Goal: Check status: Check status

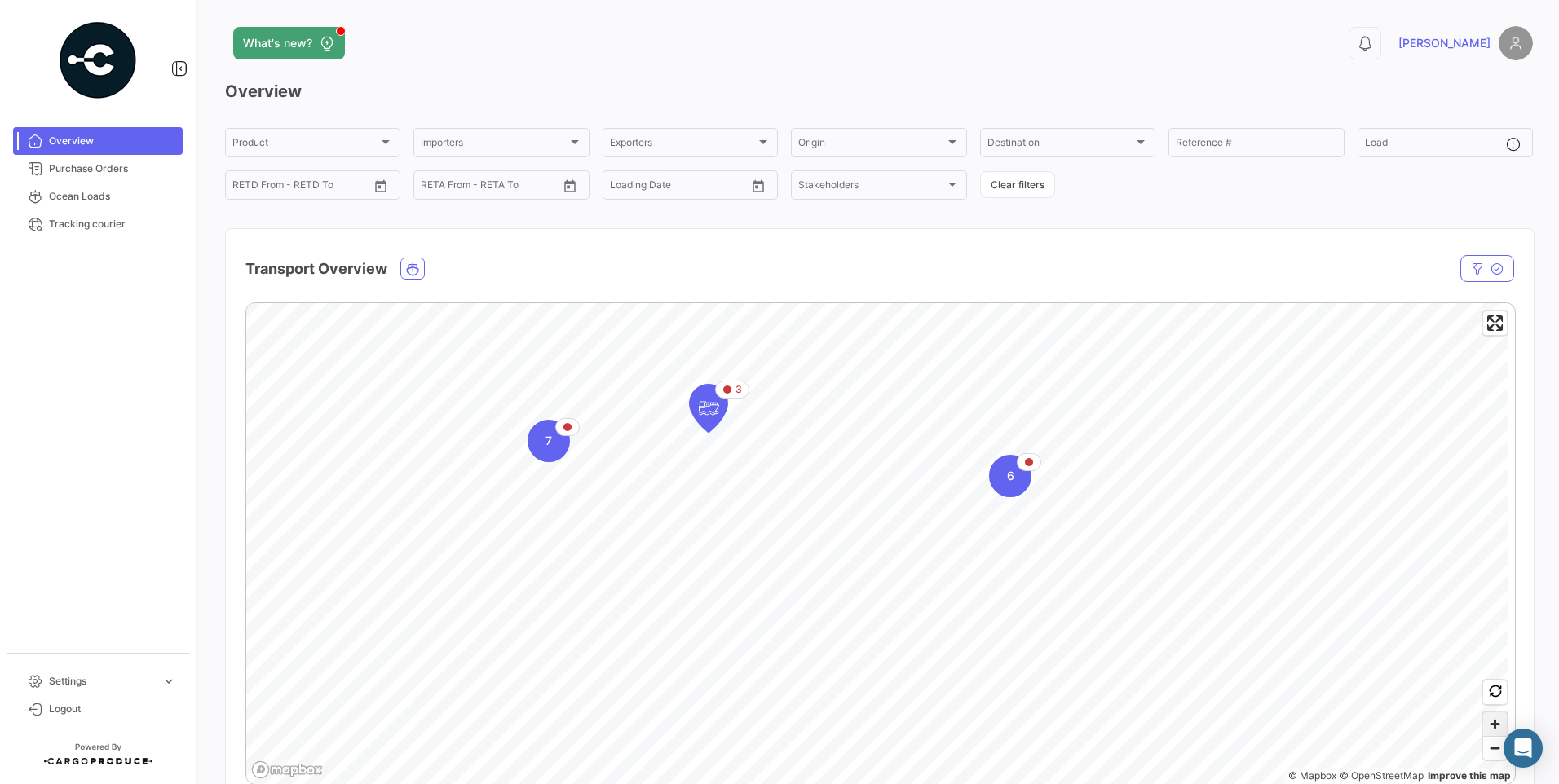
click at [1487, 719] on span "Zoom in" at bounding box center [1496, 724] width 24 height 24
click at [1493, 748] on span "Zoom out" at bounding box center [1496, 748] width 24 height 23
click at [1484, 751] on span "Zoom out" at bounding box center [1496, 748] width 24 height 23
click at [1484, 722] on span "Zoom in" at bounding box center [1496, 724] width 24 height 24
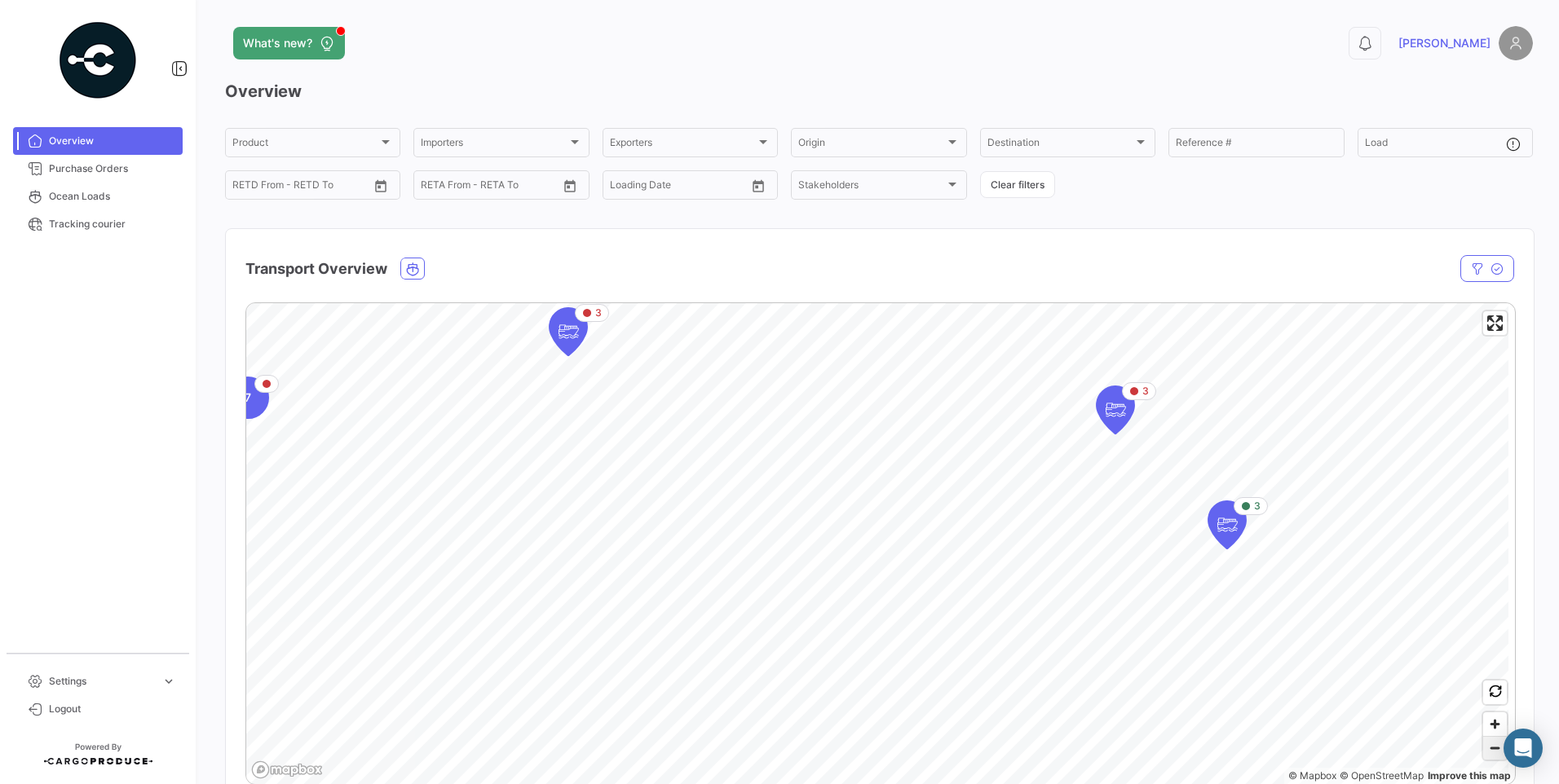
click at [1492, 748] on span "Zoom out" at bounding box center [1496, 748] width 24 height 23
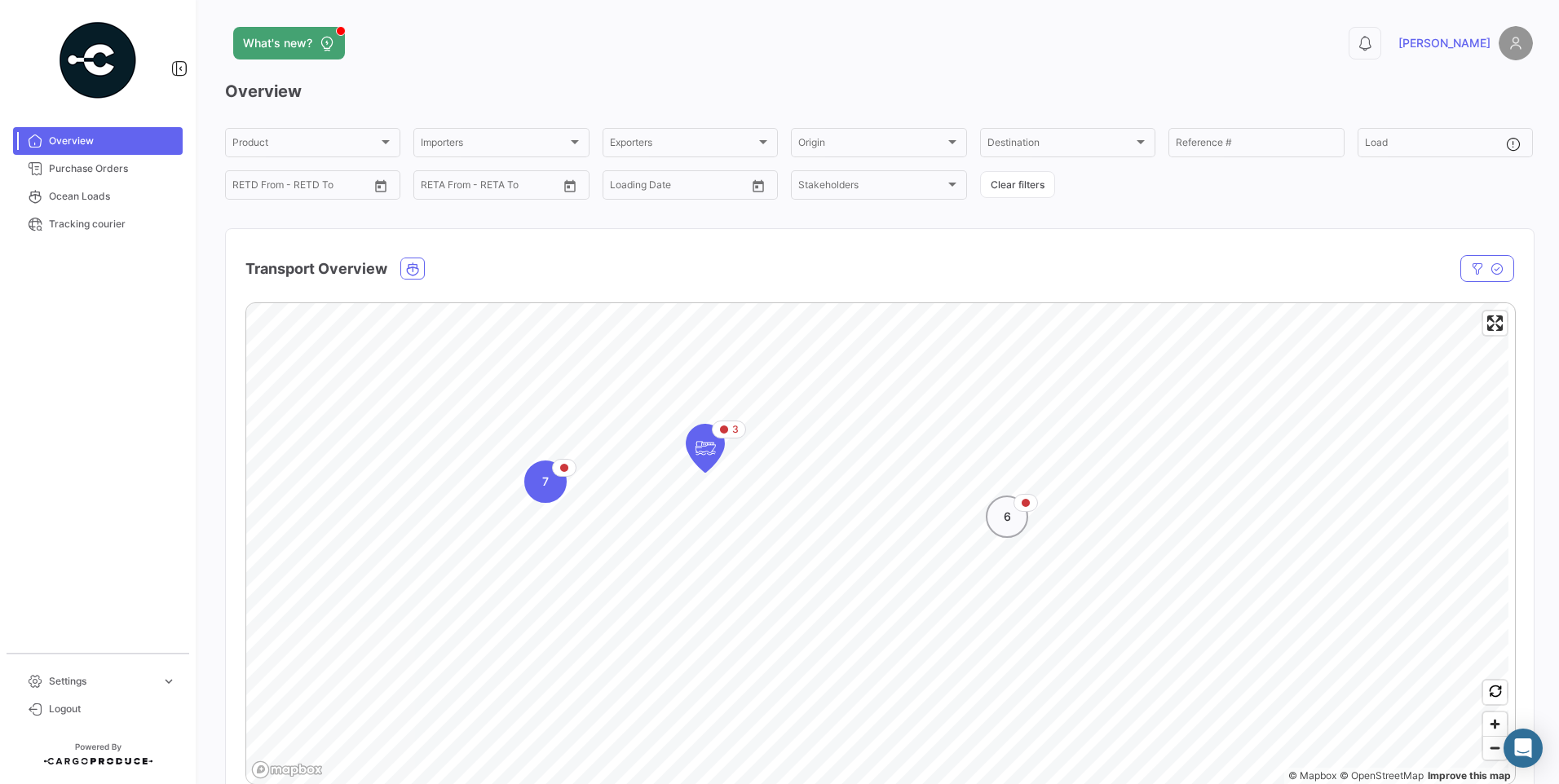
click at [1021, 522] on div "6" at bounding box center [1007, 517] width 42 height 42
click at [785, 472] on icon "Map marker" at bounding box center [795, 460] width 23 height 34
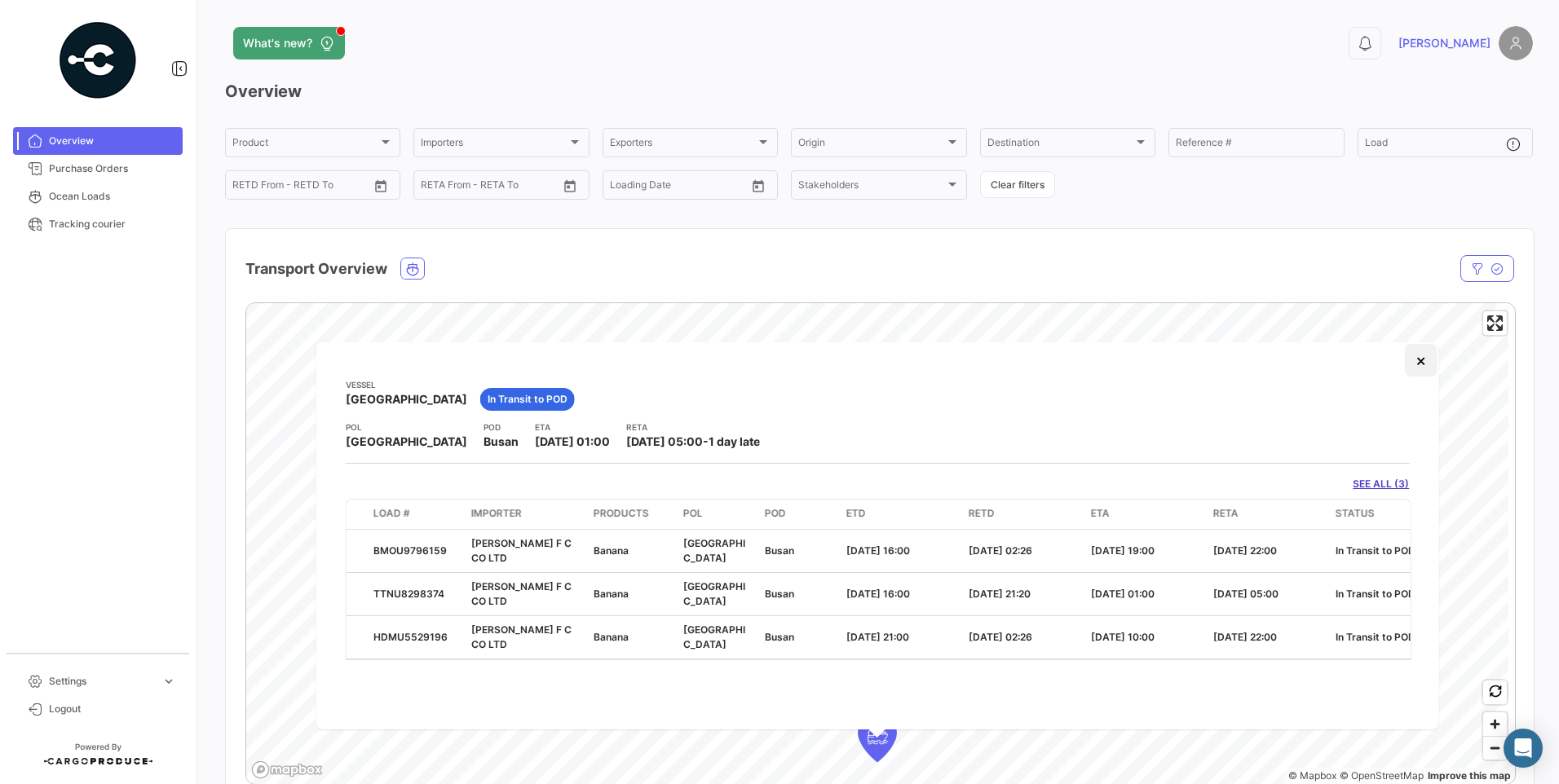
click at [1422, 366] on button "×" at bounding box center [1421, 361] width 33 height 33
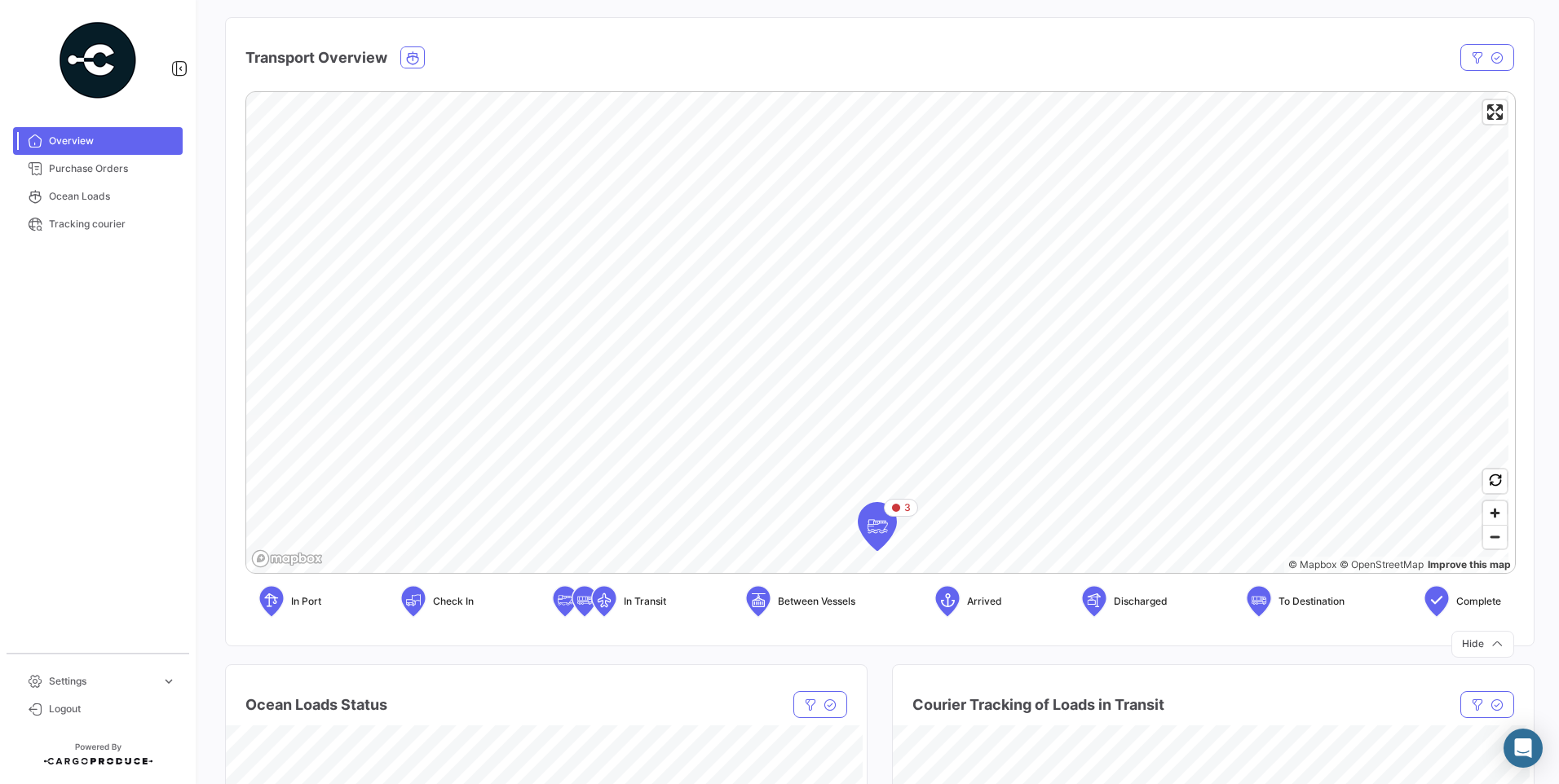
scroll to position [326, 0]
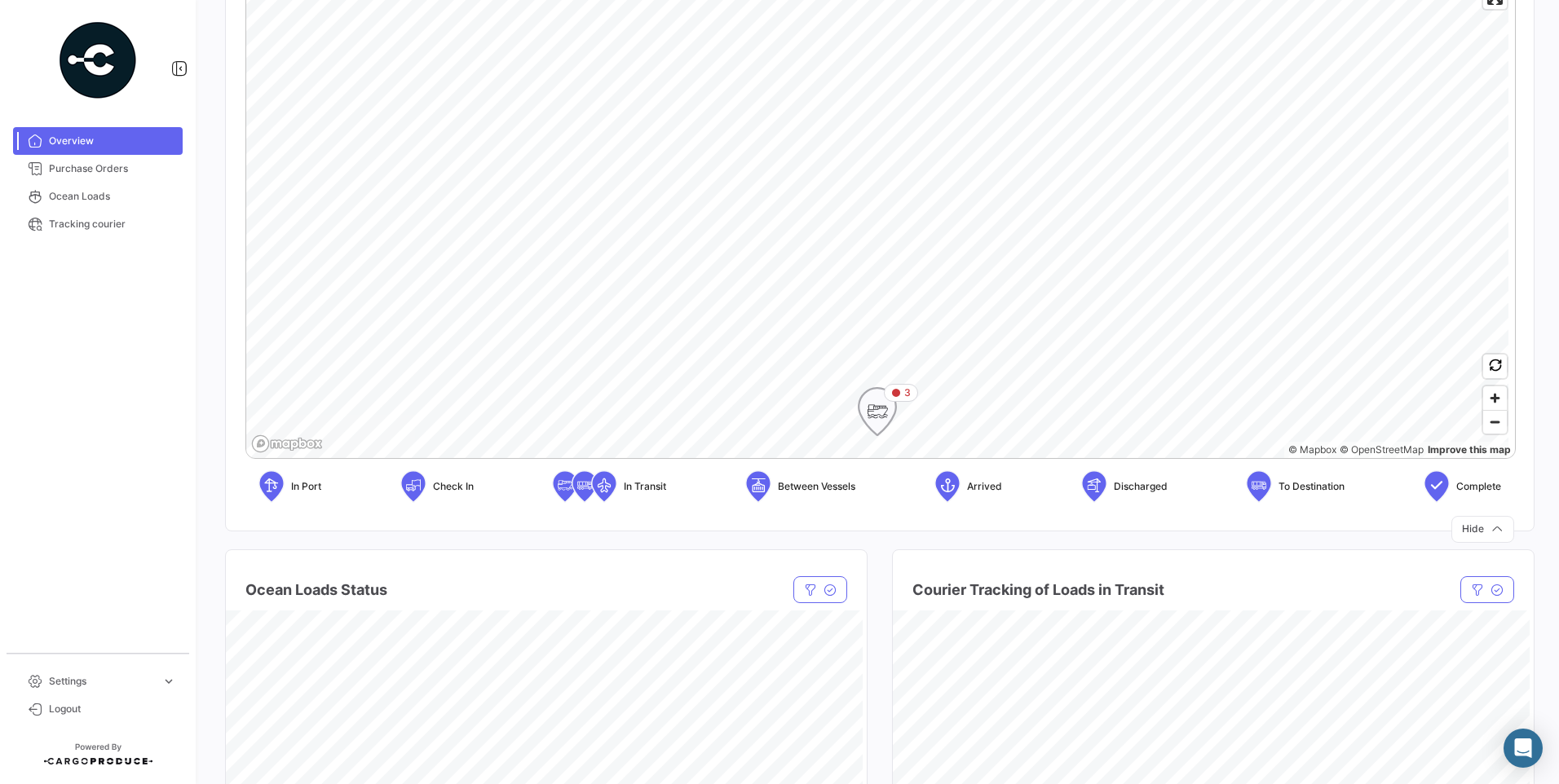
click at [876, 415] on icon "Map marker" at bounding box center [877, 411] width 23 height 34
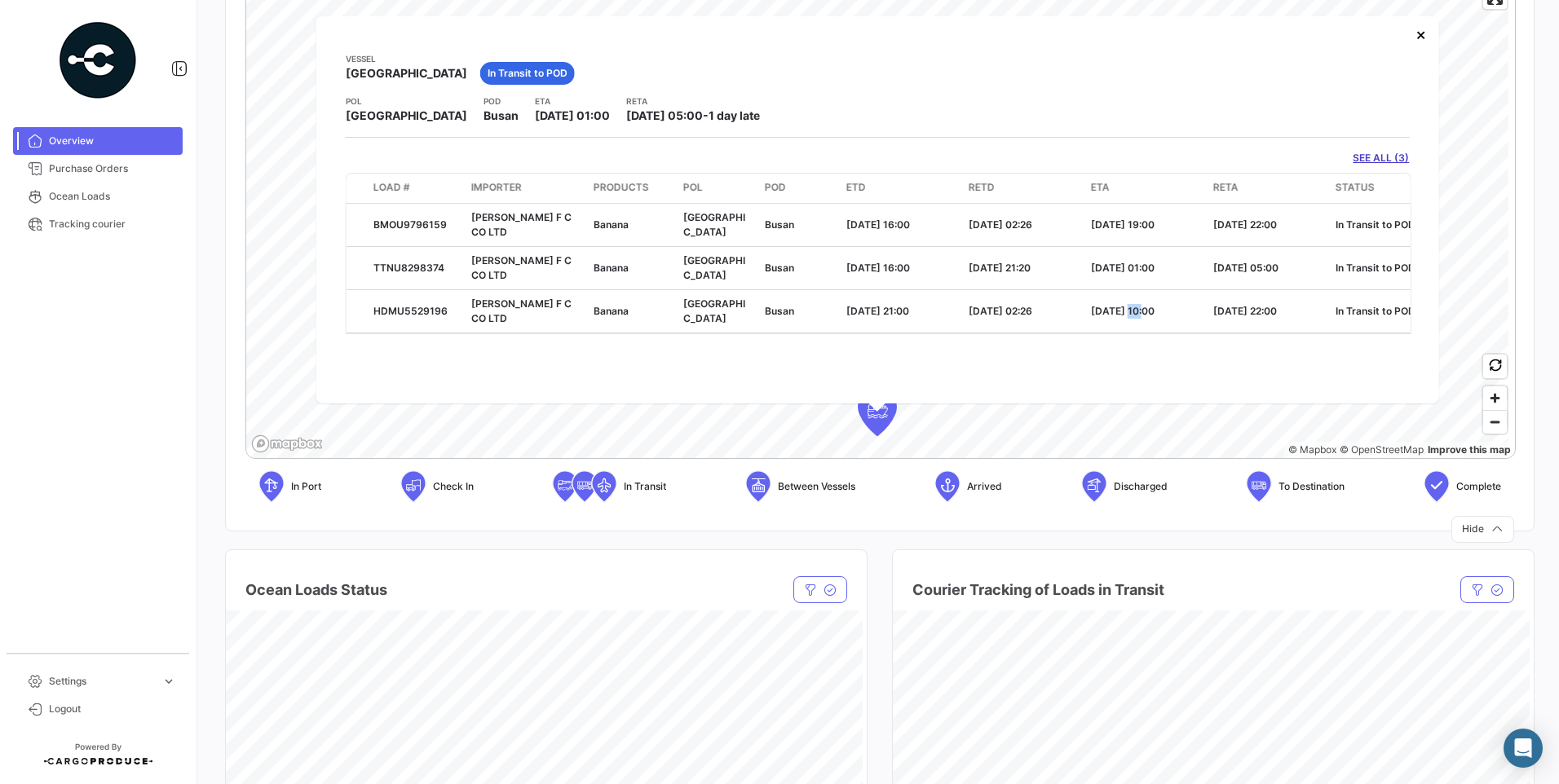
drag, startPoint x: 1142, startPoint y: 329, endPoint x: 1124, endPoint y: 332, distance: 18.2
click at [1124, 332] on div "Vessel [GEOGRAPHIC_DATA] In Transit to POD POL [GEOGRAPHIC_DATA] POD Busan ETA …" at bounding box center [878, 210] width 1123 height 387
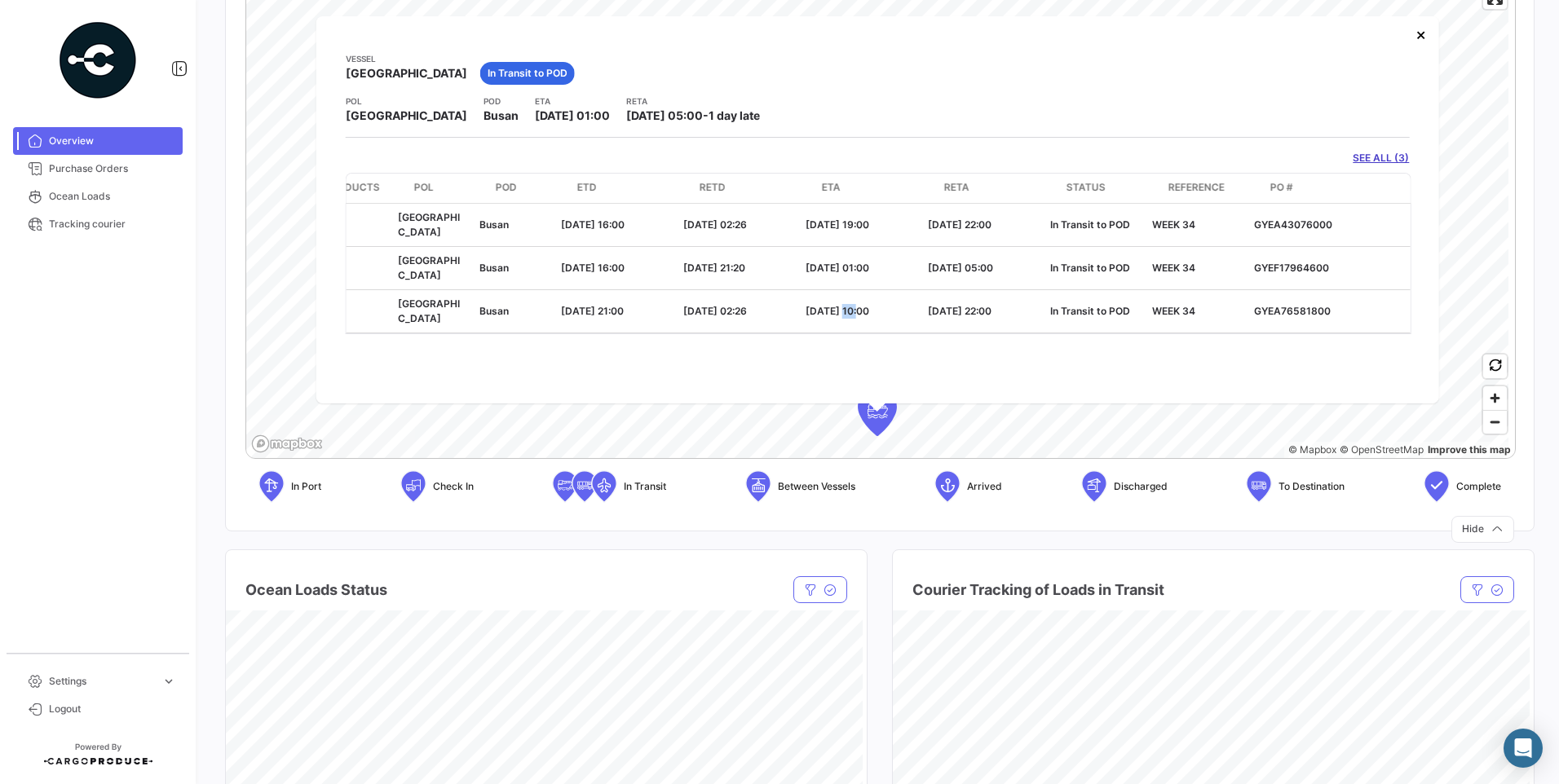
scroll to position [0, 269]
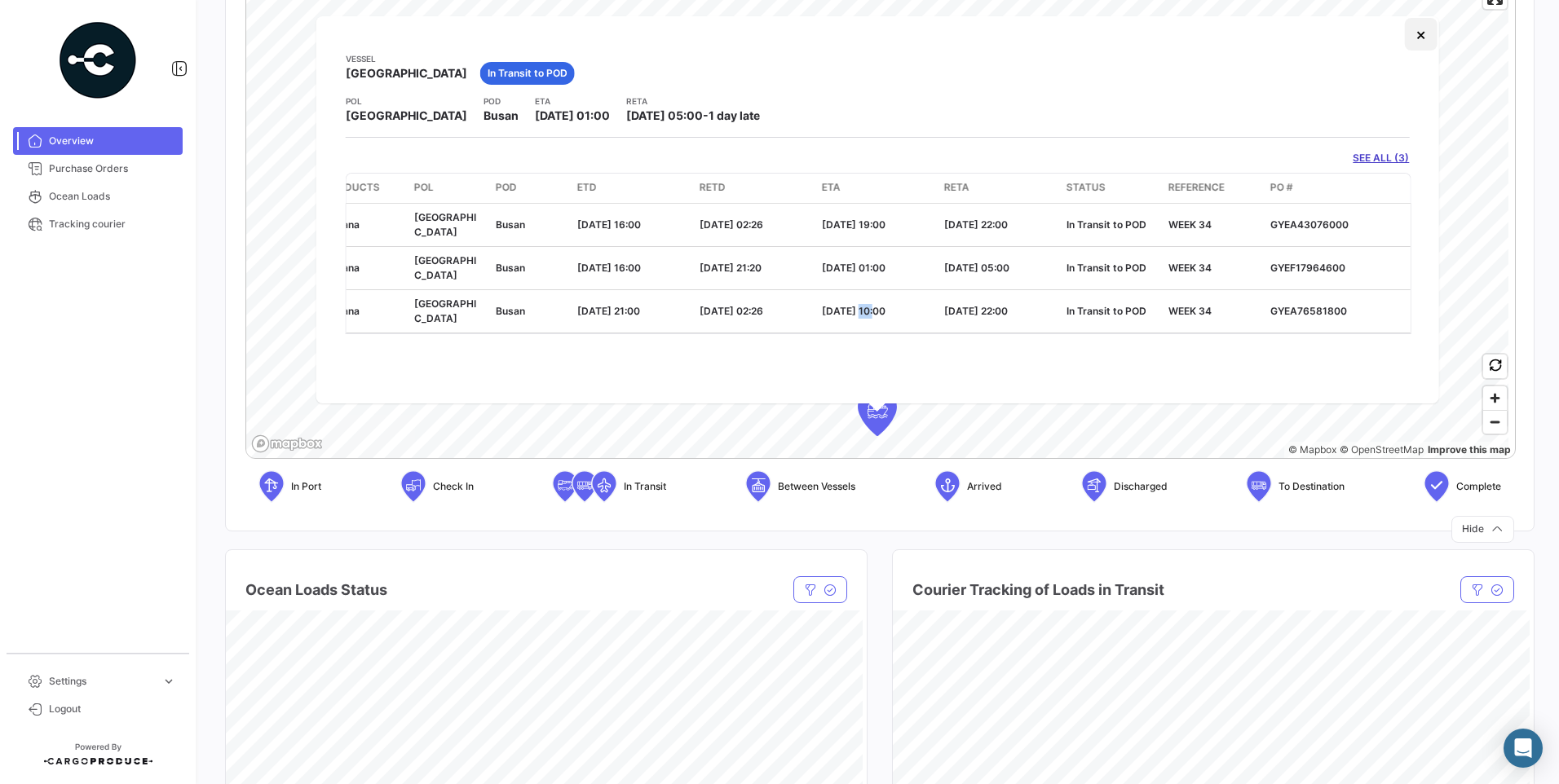
click at [1422, 33] on button "×" at bounding box center [1421, 35] width 33 height 33
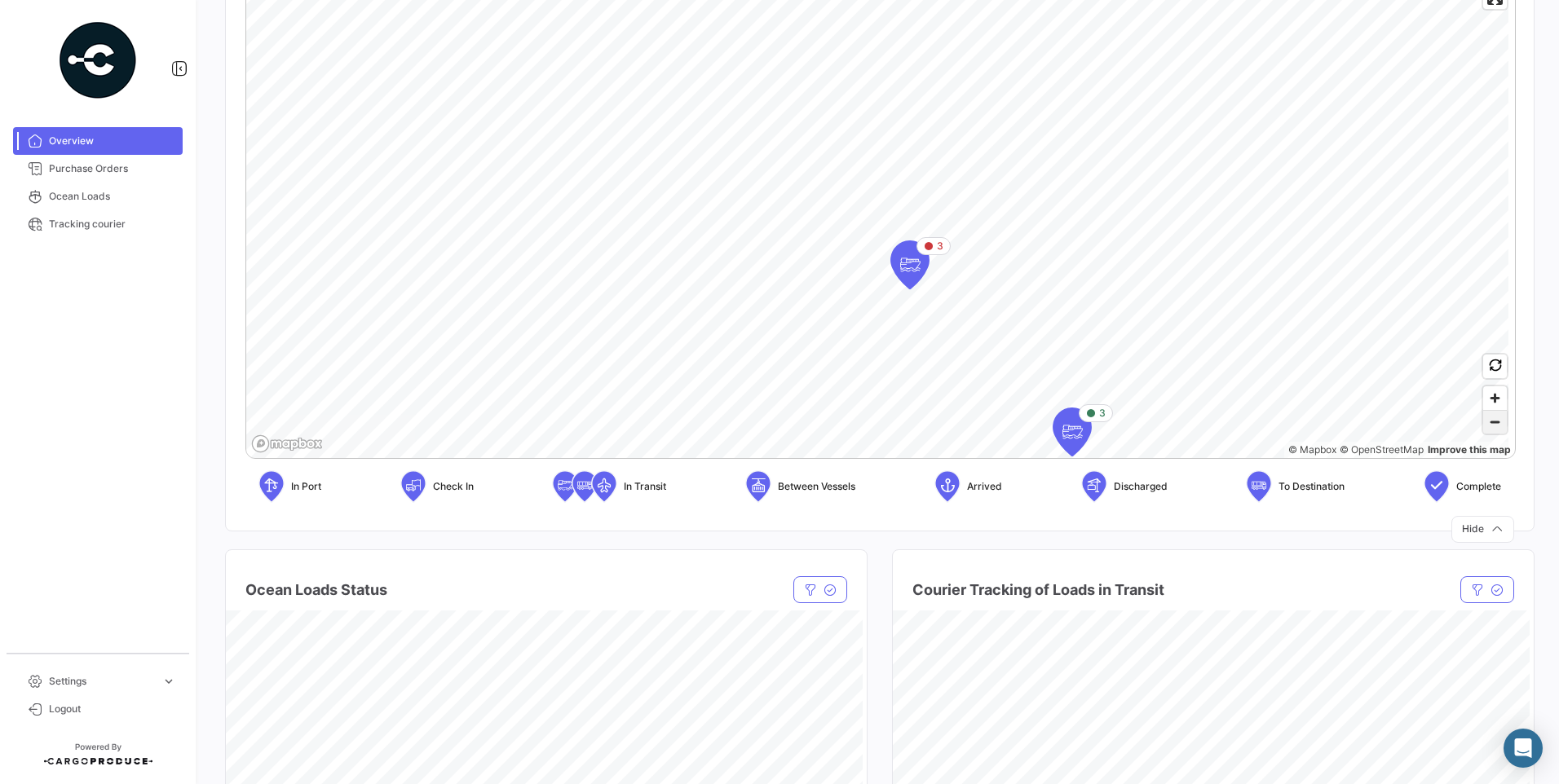
click at [1492, 432] on span "Zoom out" at bounding box center [1496, 422] width 24 height 23
click at [1489, 427] on span "Zoom out" at bounding box center [1496, 422] width 24 height 23
click at [1489, 405] on span "Zoom in" at bounding box center [1496, 398] width 24 height 24
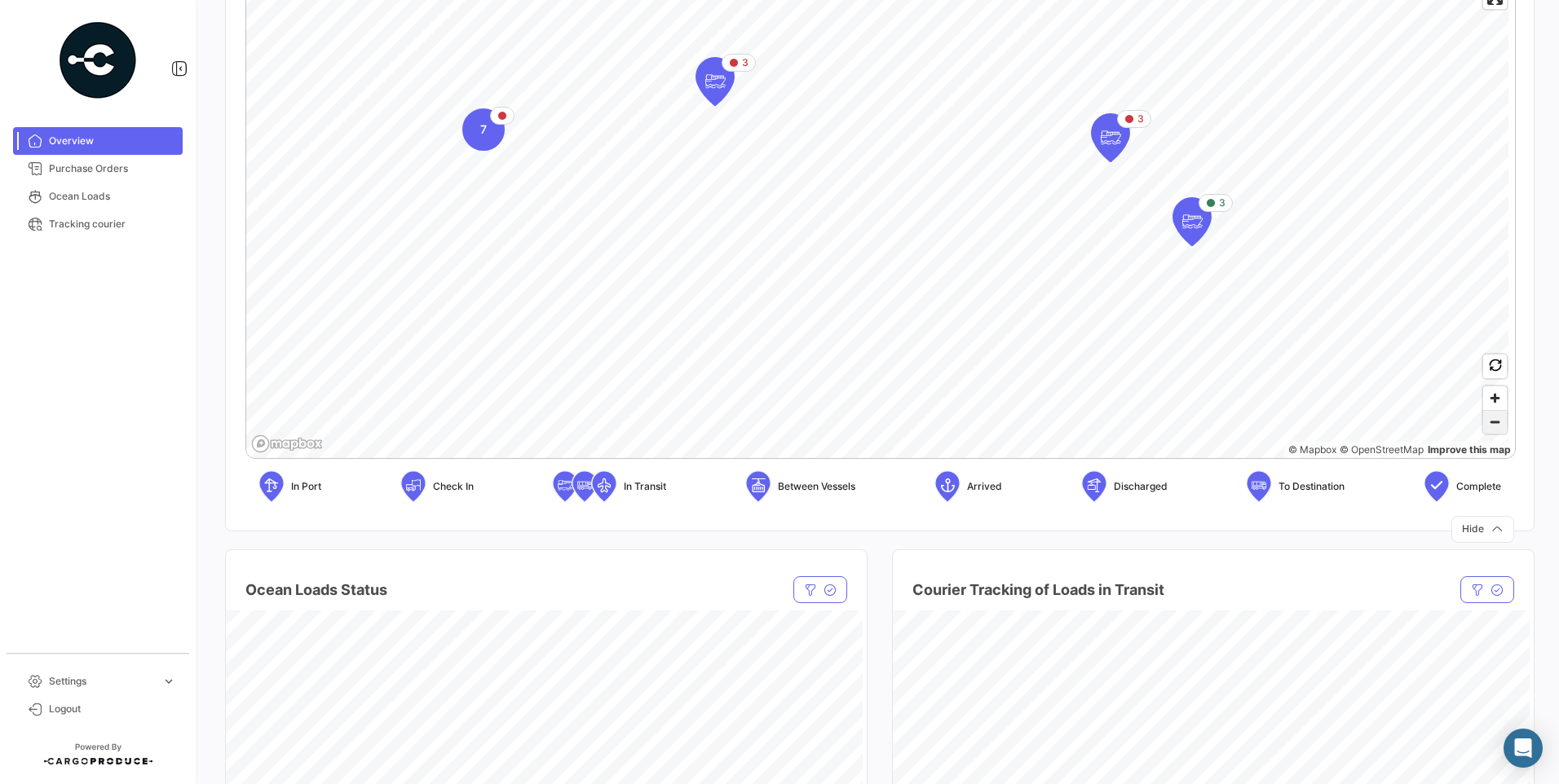
click at [1488, 425] on span "Zoom out" at bounding box center [1496, 422] width 24 height 23
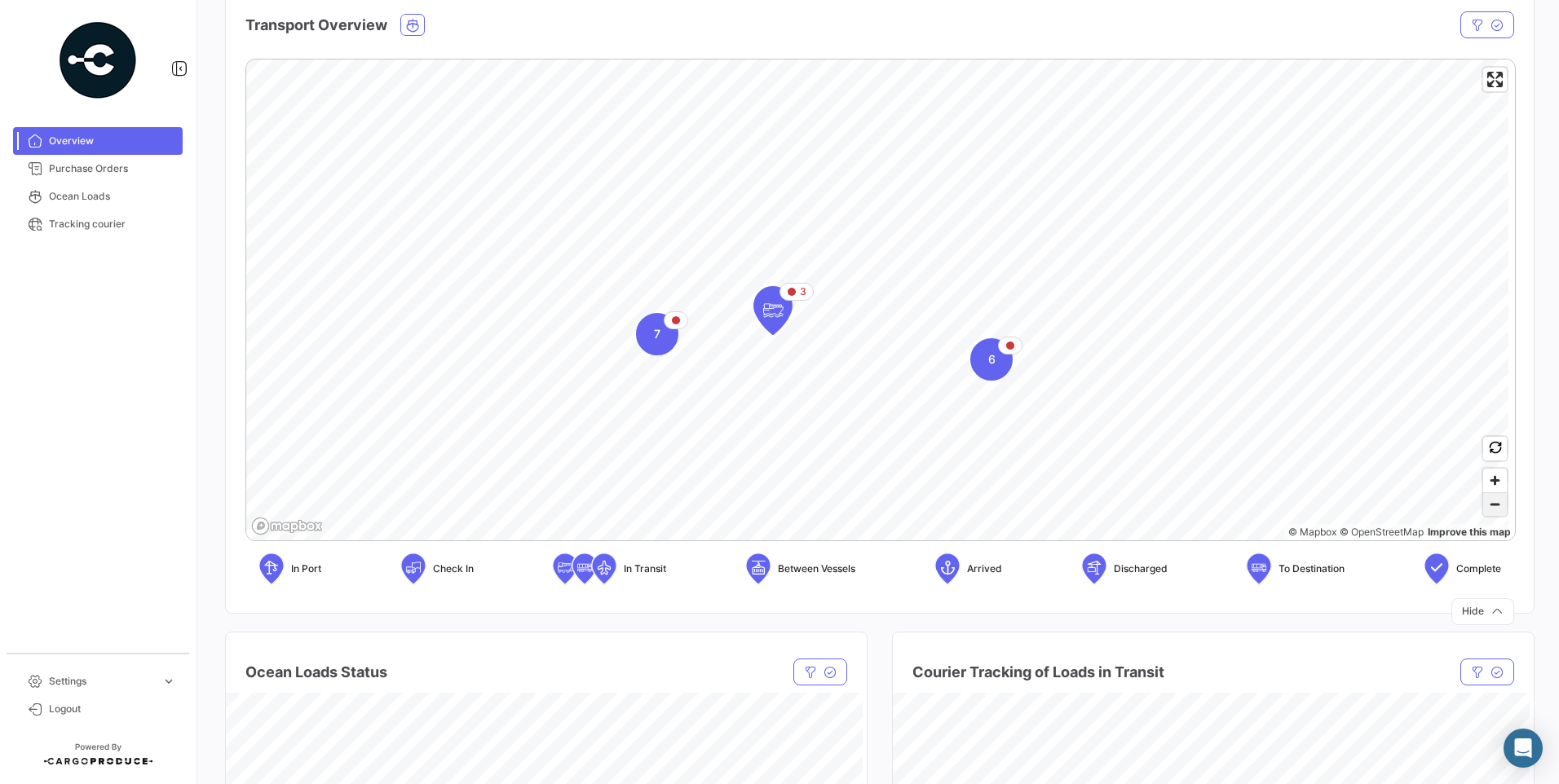
scroll to position [244, 0]
click at [1494, 78] on span "Enter fullscreen" at bounding box center [1496, 79] width 24 height 24
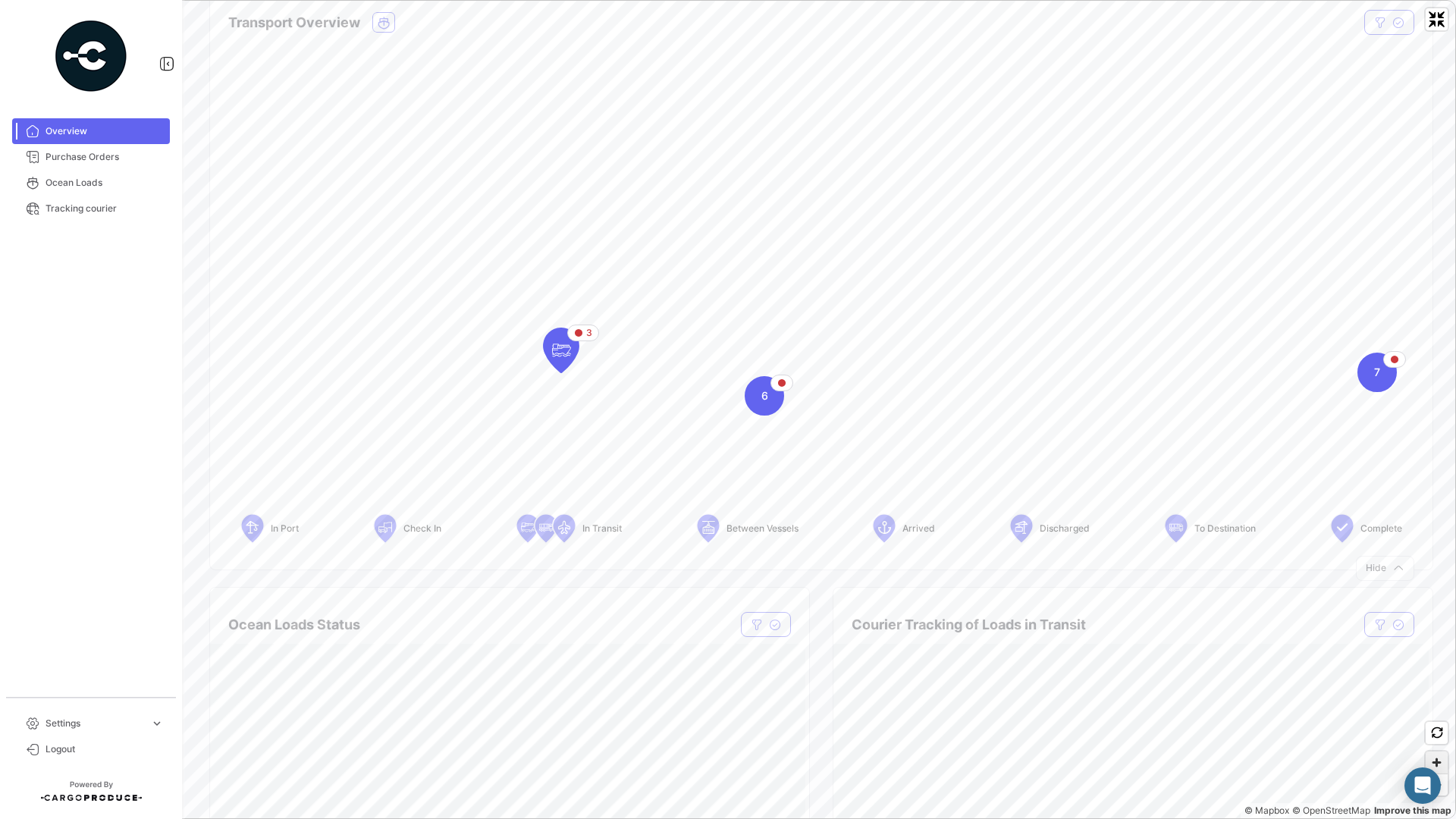
click at [1432, 729] on span "Zoom in" at bounding box center [1437, 763] width 22 height 22
click at [1436, 729] on span "Zoom out" at bounding box center [1437, 785] width 22 height 21
click at [1437, 24] on span "Exit fullscreen" at bounding box center [1437, 20] width 22 height 22
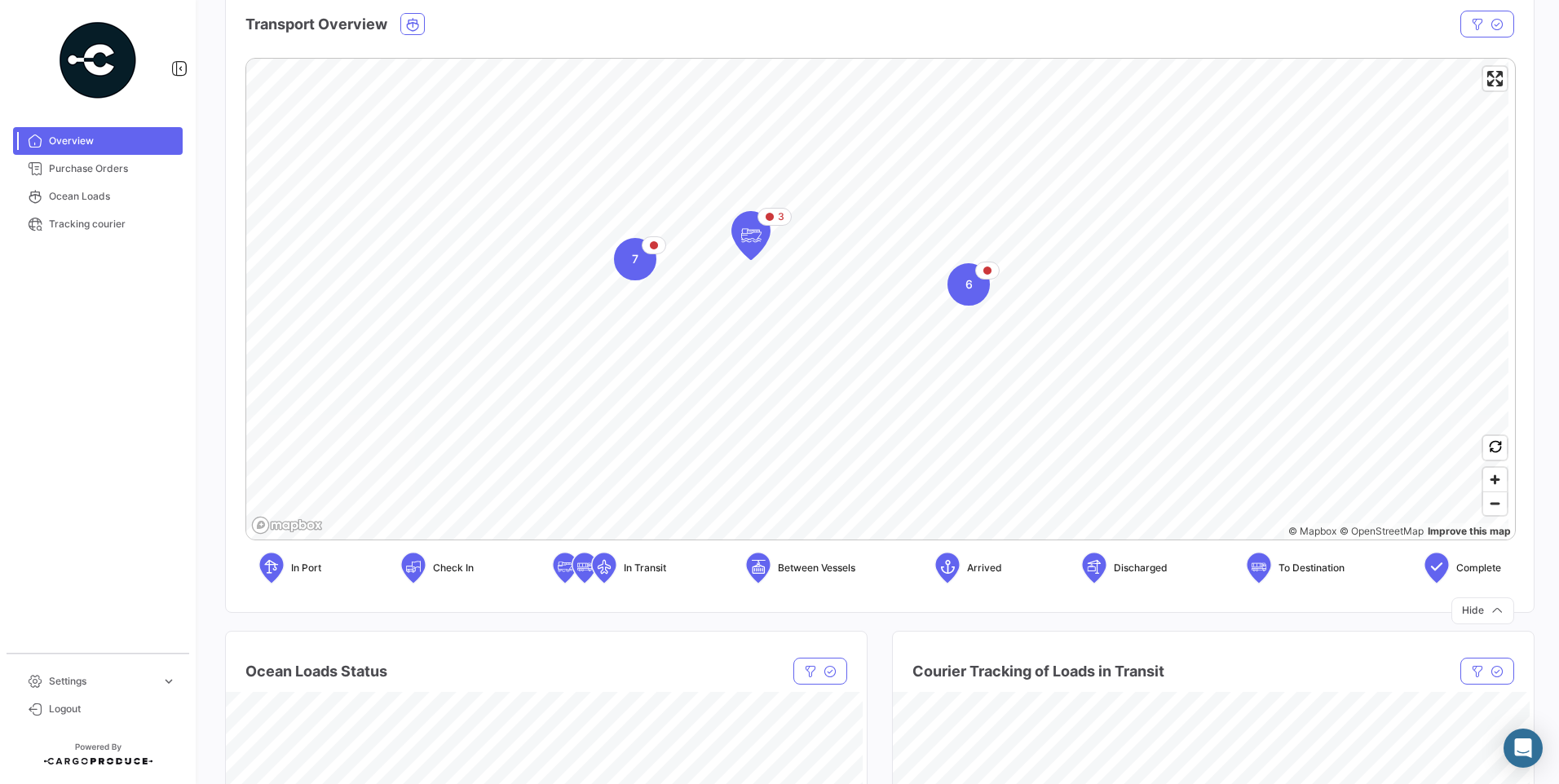
drag, startPoint x: 1486, startPoint y: 80, endPoint x: 1489, endPoint y: 140, distance: 60.1
click at [1486, 80] on span "Enter fullscreen" at bounding box center [1496, 79] width 24 height 24
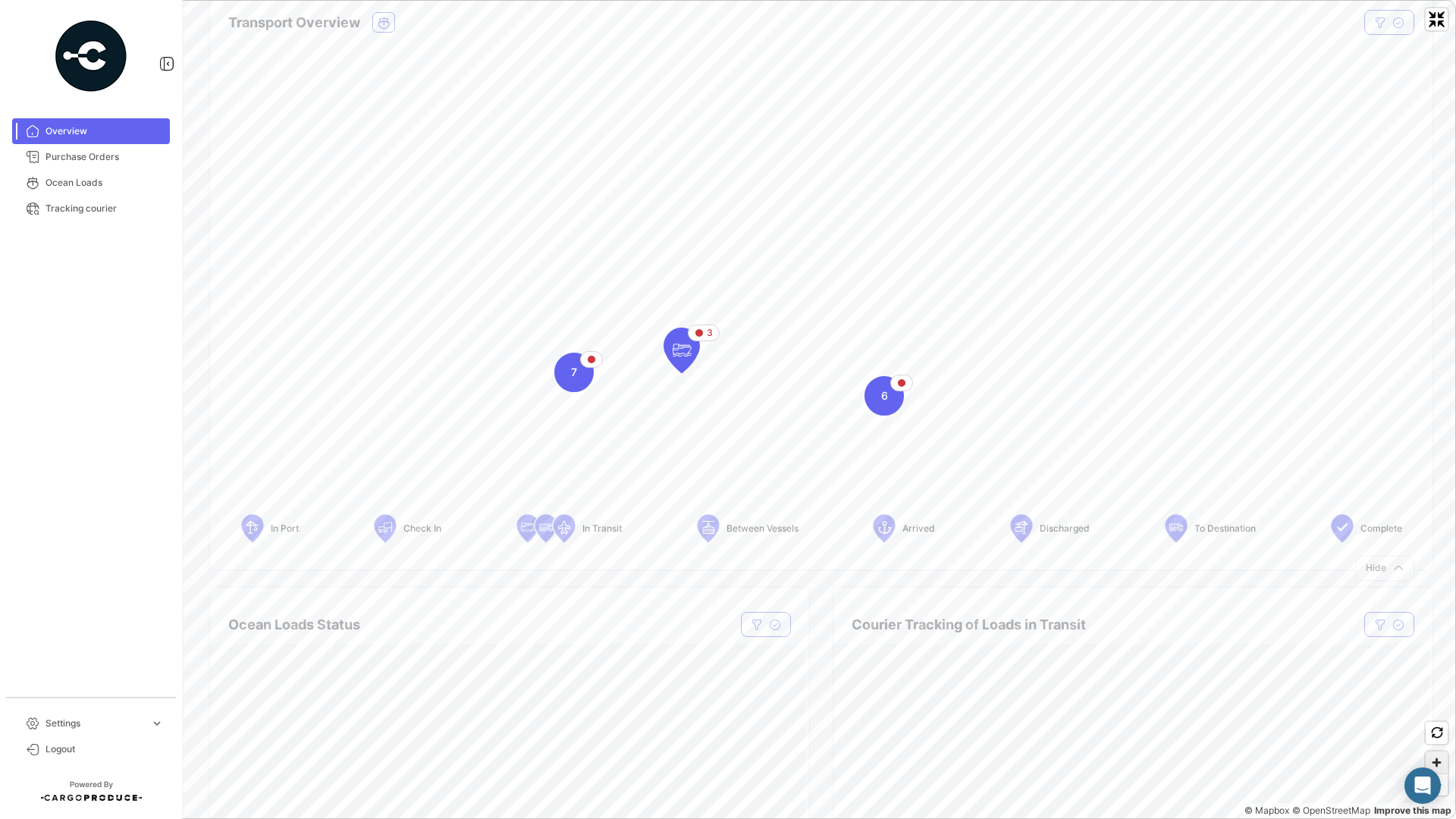
click at [1441, 729] on span "Zoom in" at bounding box center [1437, 763] width 22 height 22
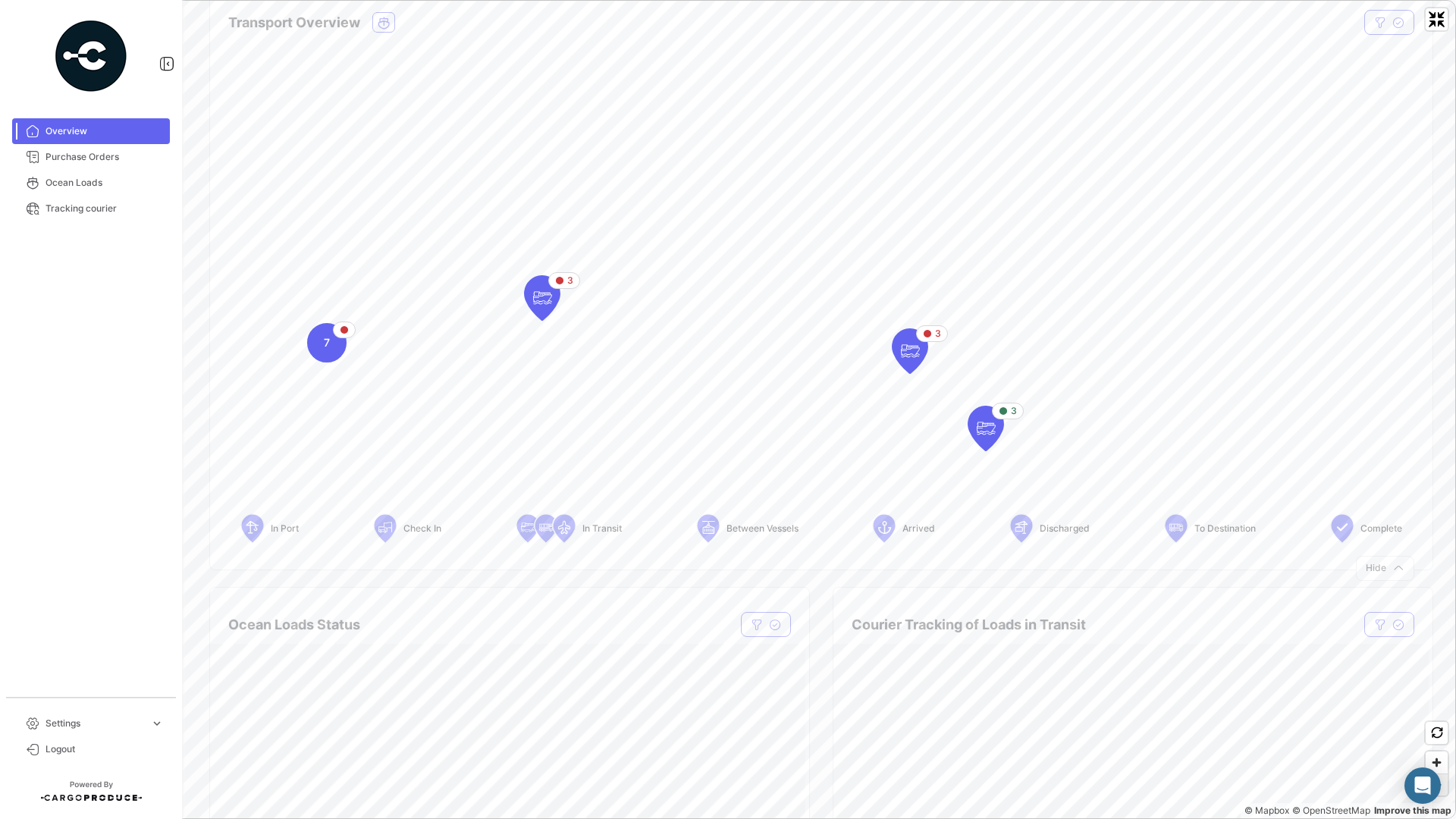
click at [1438, 729] on span "Zoom out" at bounding box center [1437, 785] width 22 height 21
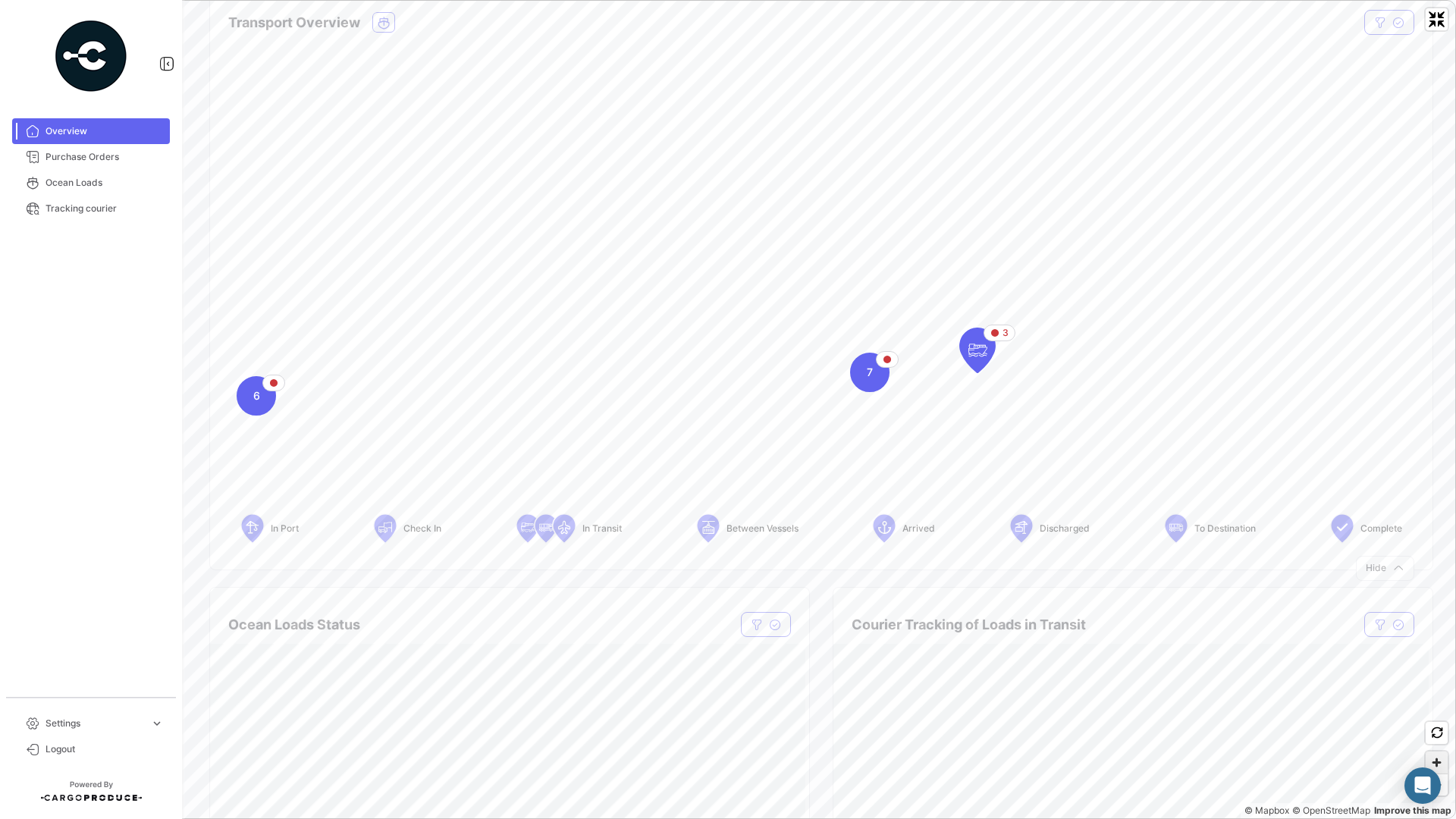
click at [1430, 729] on span "Zoom in" at bounding box center [1437, 763] width 22 height 22
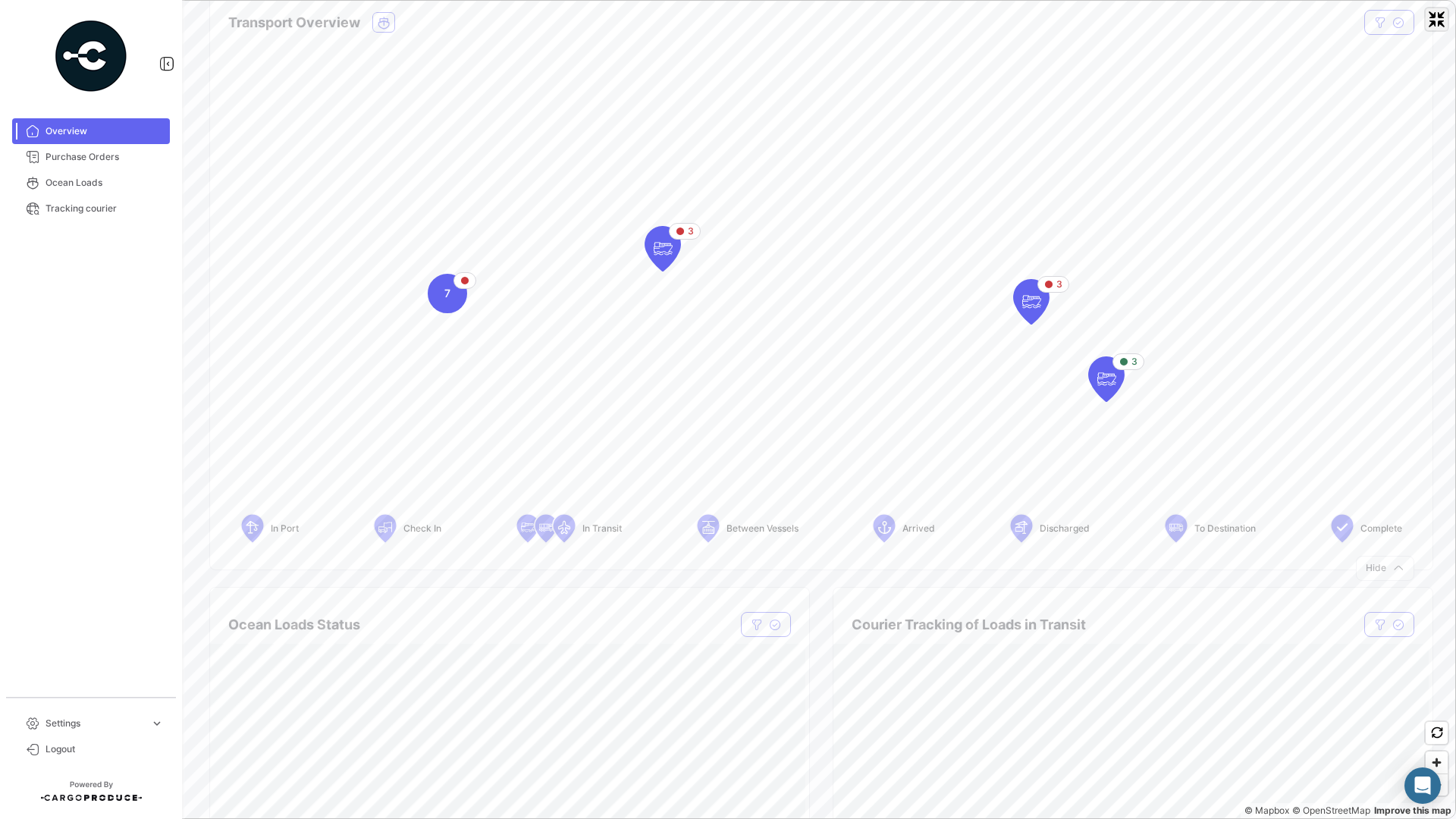
click at [1444, 27] on span "Exit fullscreen" at bounding box center [1437, 20] width 22 height 22
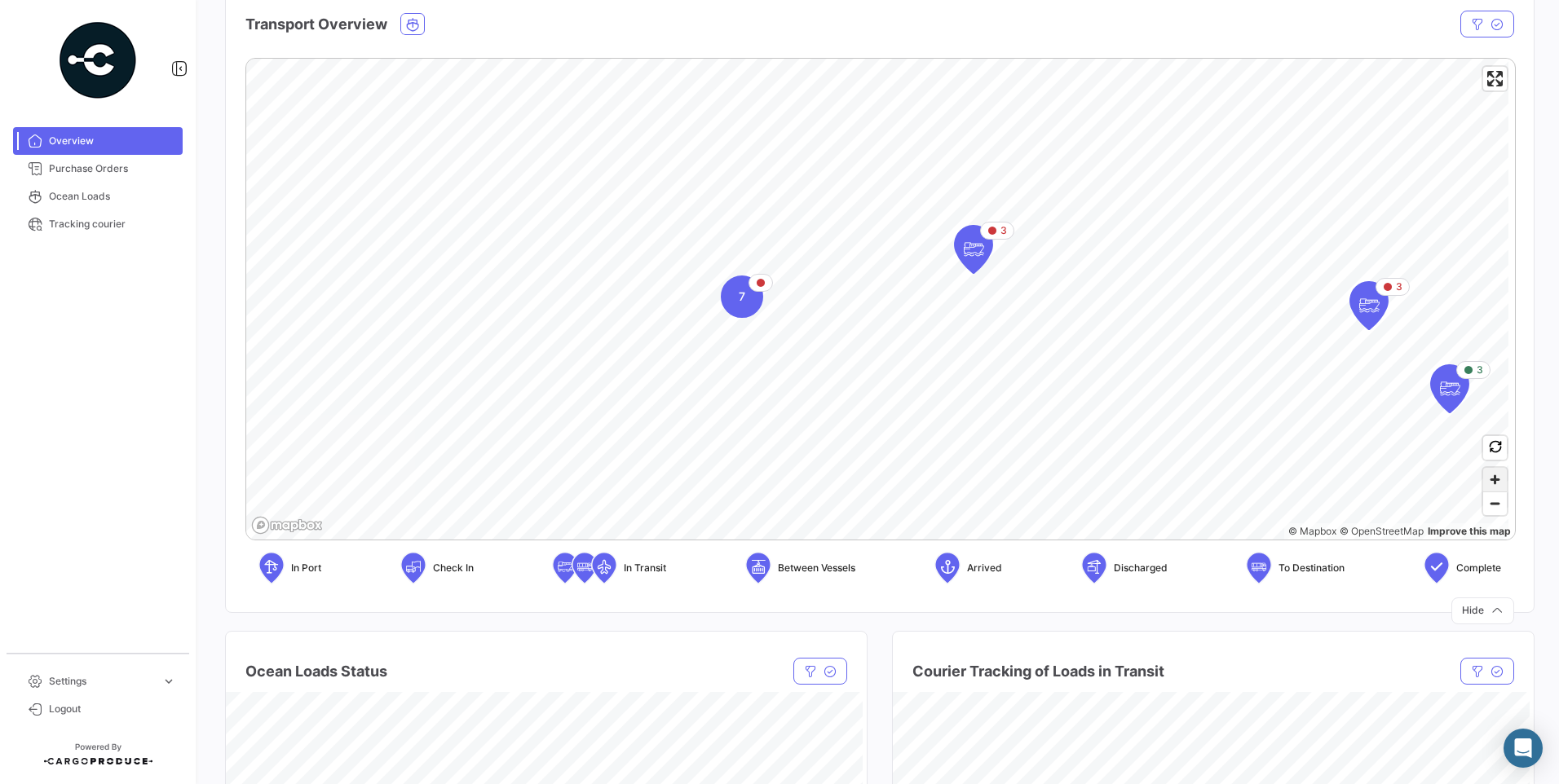
click at [1484, 480] on span "Zoom in" at bounding box center [1496, 480] width 24 height 24
